Goal: Information Seeking & Learning: Understand process/instructions

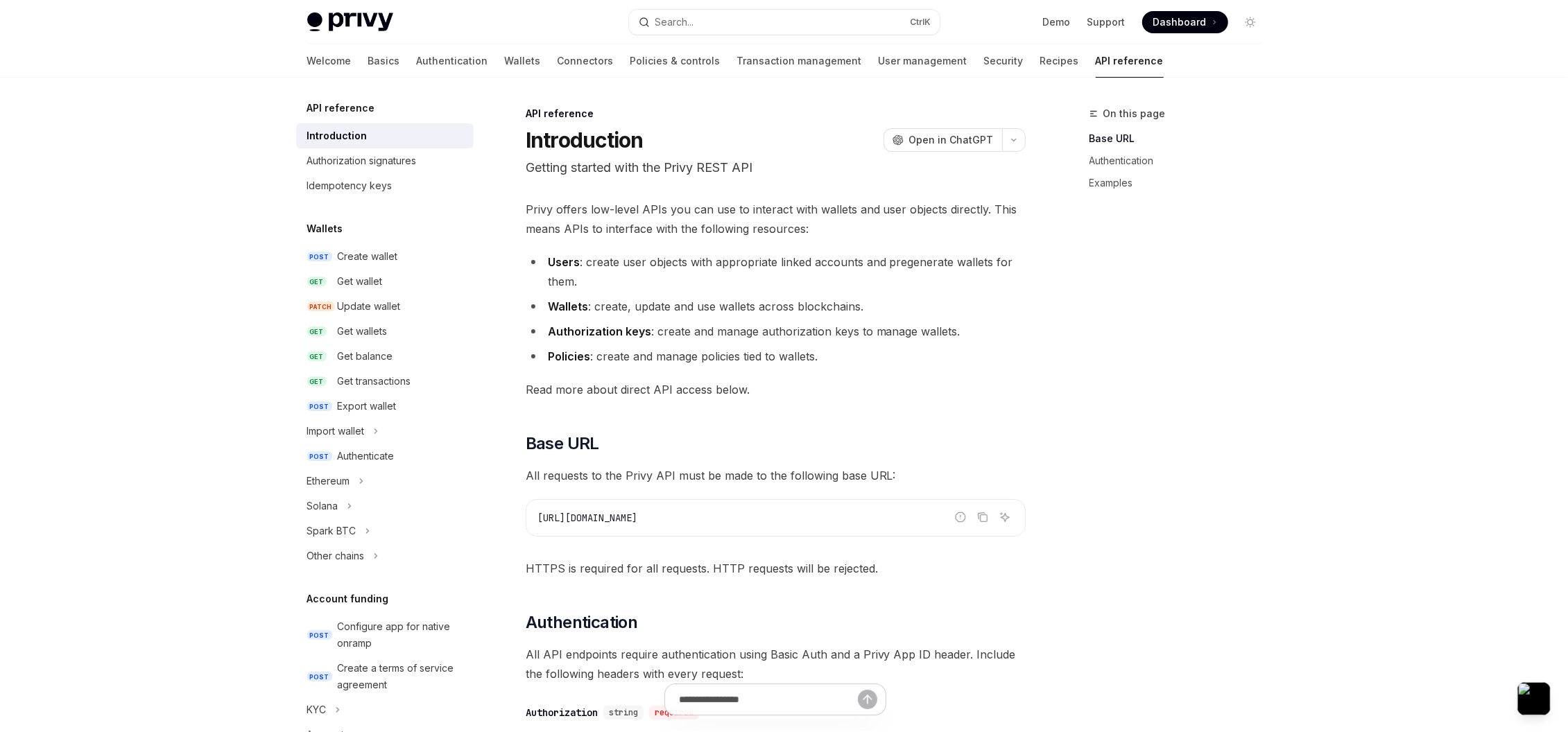
click at [1295, 237] on div "Skip to main content Privy Docs home page Search... Ctrl K Demo Support Dashboa…" at bounding box center [784, 743] width 1568 height 1486
drag, startPoint x: 658, startPoint y: 513, endPoint x: 534, endPoint y: 525, distance: 124.6
click at [534, 525] on div "https://api.privy.io" at bounding box center [775, 518] width 498 height 36
copy span "https://api.privy.io"
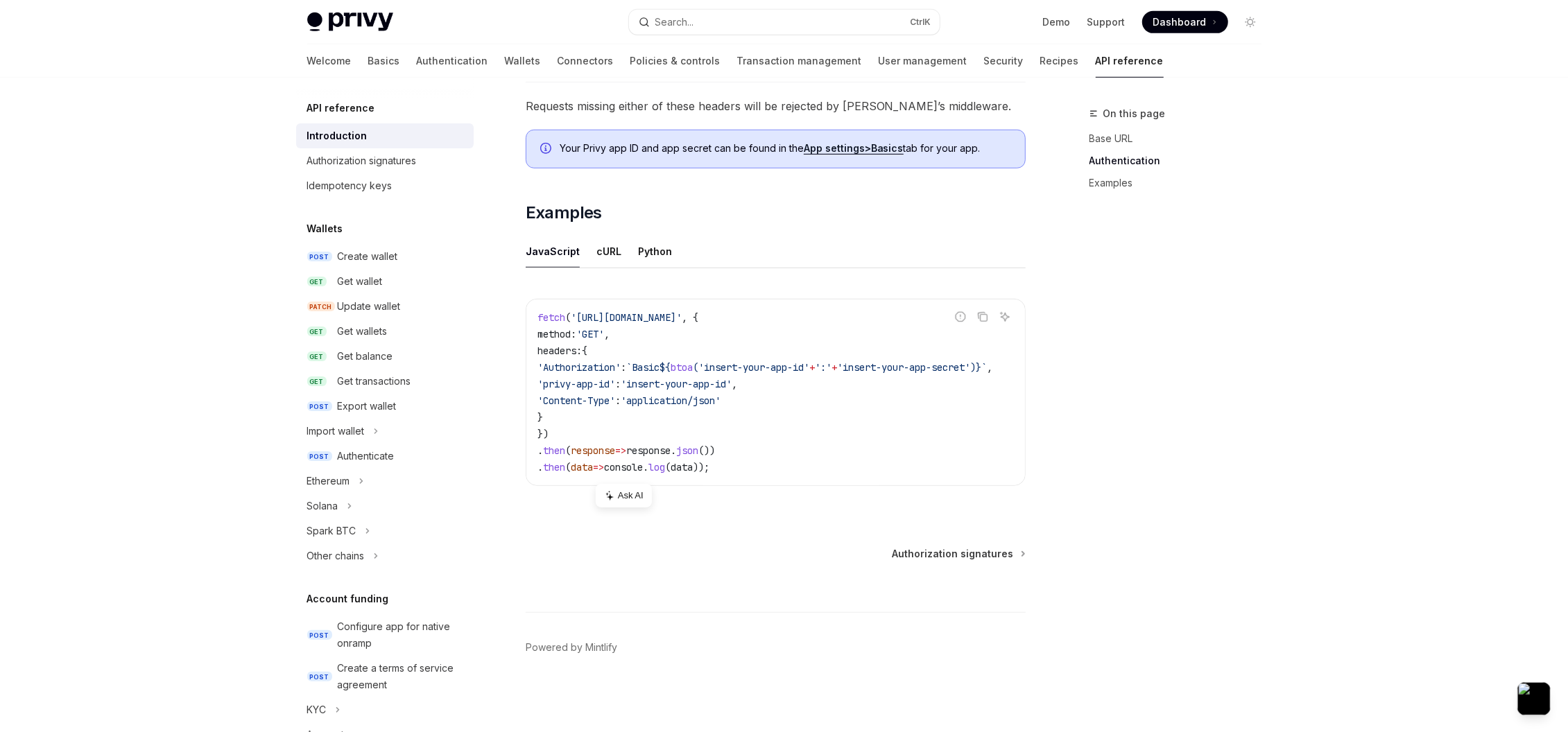
scroll to position [760, 0]
click at [407, 156] on div "Authorization signatures" at bounding box center [361, 160] width 110 height 16
type textarea "*"
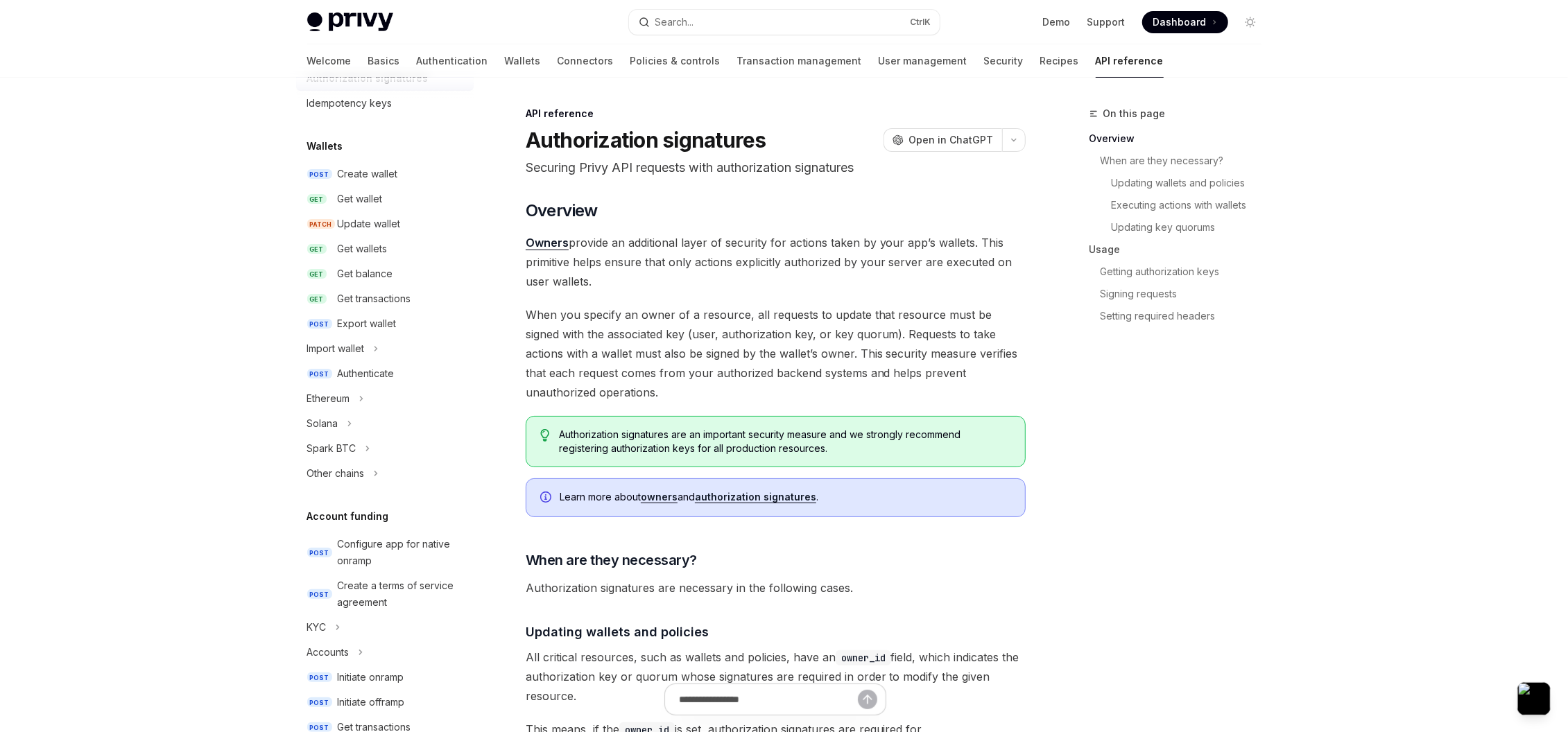
click at [1079, 382] on div "On this page Overview When are they necessary? Updating wallets and policies Ex…" at bounding box center [1167, 419] width 211 height 627
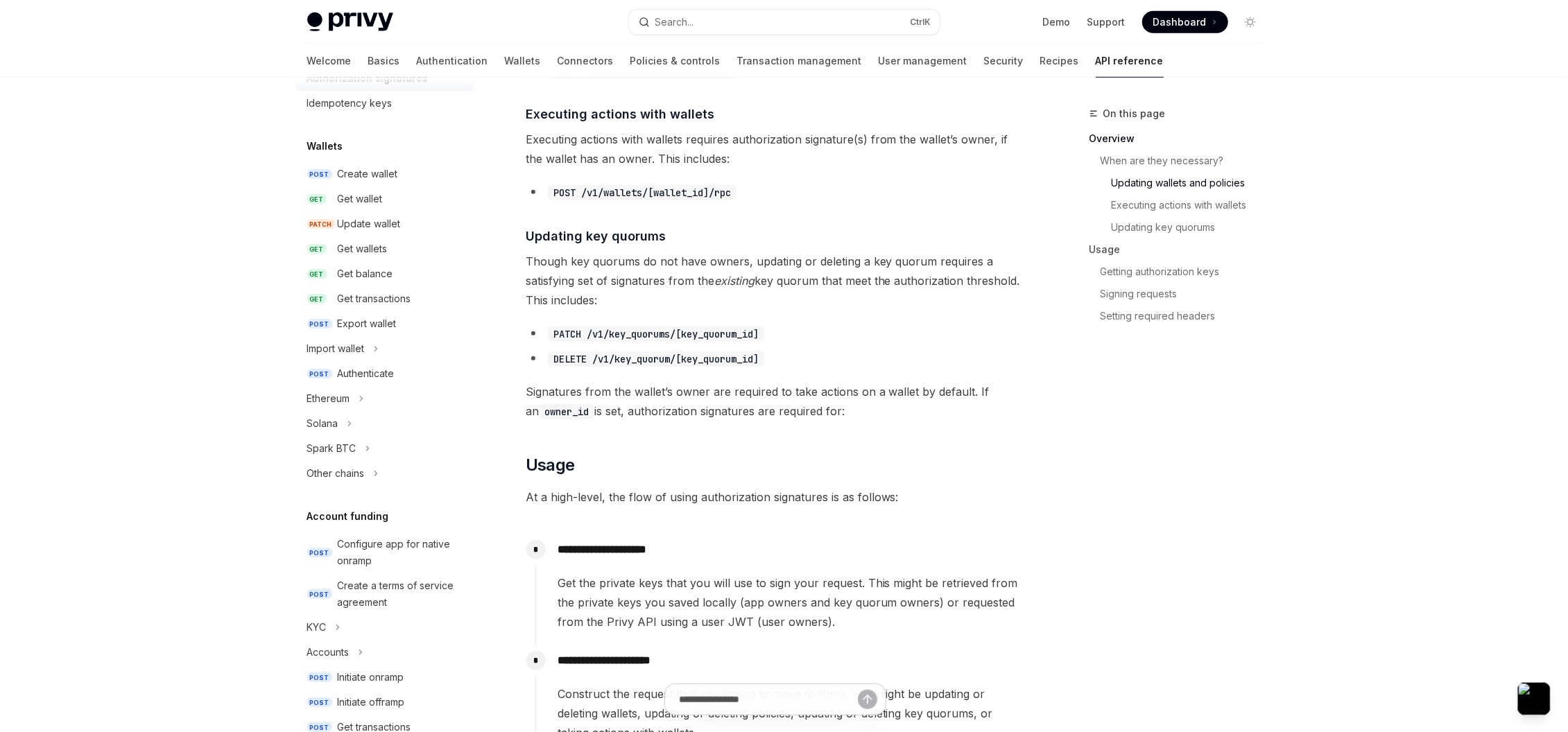
scroll to position [915, 0]
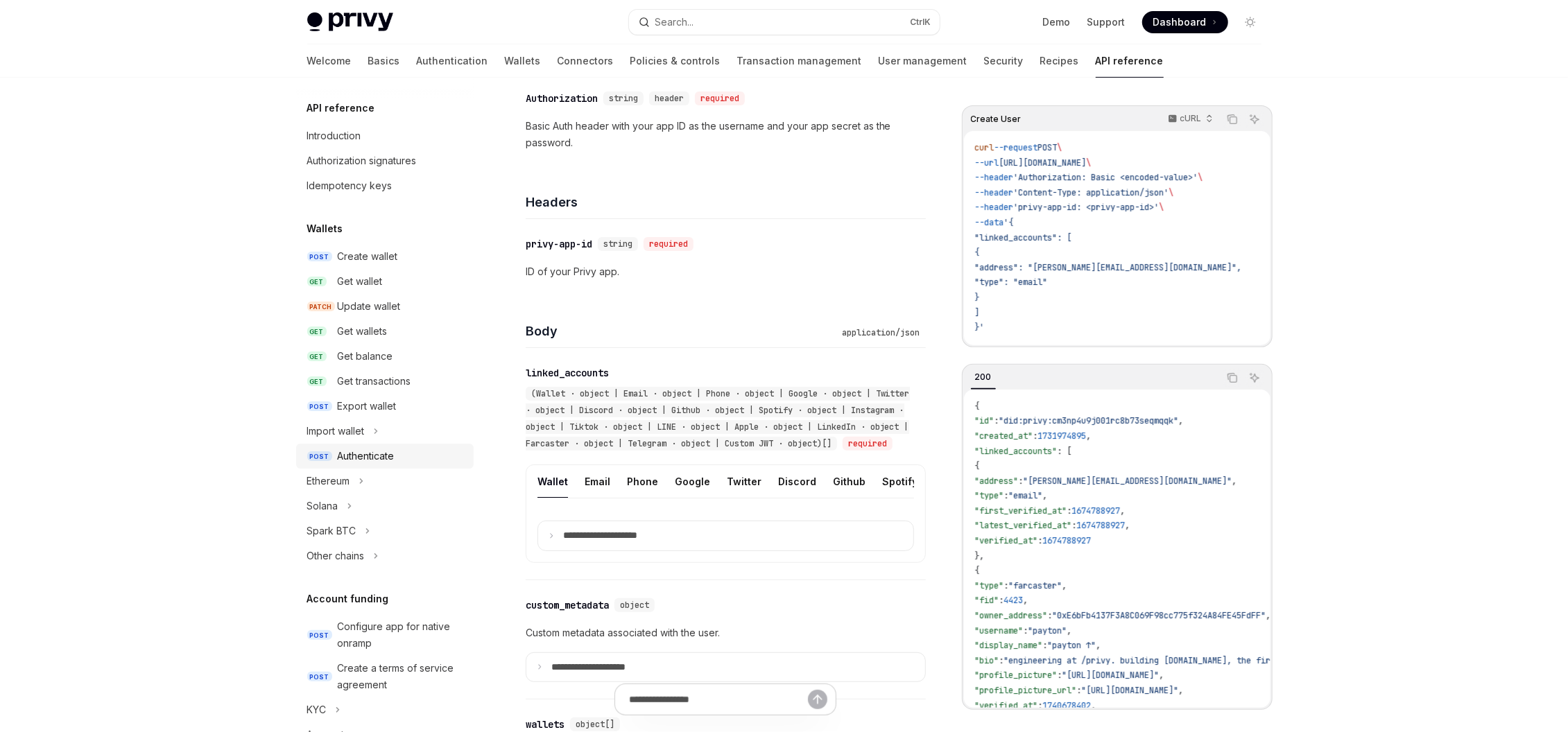
click at [379, 458] on div "Authenticate" at bounding box center [366, 456] width 57 height 16
type textarea "*"
